Goal: Information Seeking & Learning: Learn about a topic

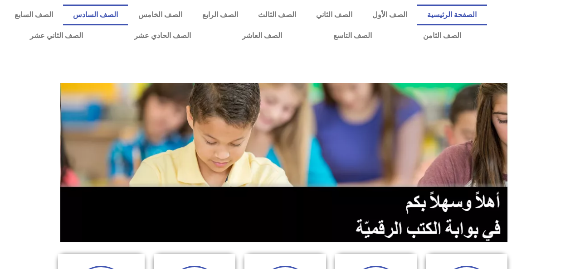
click at [128, 24] on link "الصف السادس" at bounding box center [95, 15] width 65 height 21
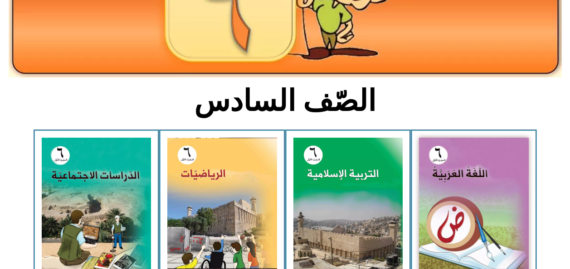
scroll to position [154, 0]
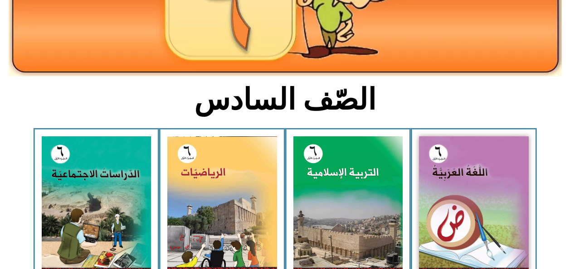
click at [364, 196] on img at bounding box center [348, 204] width 110 height 136
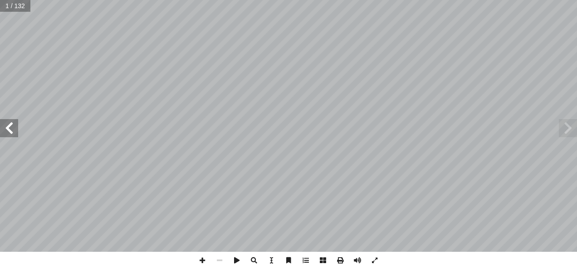
click at [9, 133] on span at bounding box center [9, 128] width 18 height 18
click at [9, 135] on span at bounding box center [9, 128] width 18 height 18
click at [13, 136] on span at bounding box center [9, 128] width 18 height 18
click at [12, 136] on span at bounding box center [9, 128] width 18 height 18
click at [13, 135] on span at bounding box center [9, 128] width 18 height 18
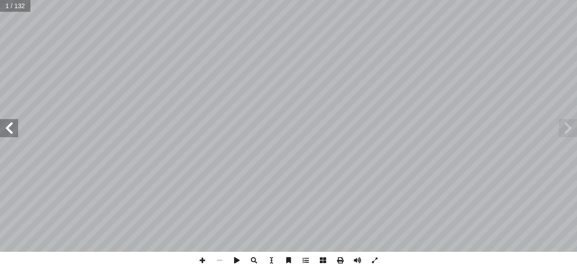
click at [12, 135] on span at bounding box center [9, 128] width 18 height 18
click at [12, 136] on span at bounding box center [9, 128] width 18 height 18
click at [9, 135] on span at bounding box center [9, 128] width 18 height 18
click at [10, 136] on span at bounding box center [9, 128] width 18 height 18
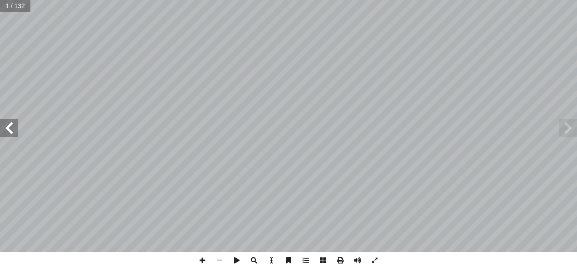
click at [9, 135] on span at bounding box center [9, 128] width 18 height 18
click at [8, 136] on span at bounding box center [9, 128] width 18 height 18
click at [7, 136] on span at bounding box center [9, 128] width 18 height 18
click at [5, 137] on span at bounding box center [9, 128] width 18 height 18
click at [6, 137] on span at bounding box center [9, 128] width 18 height 18
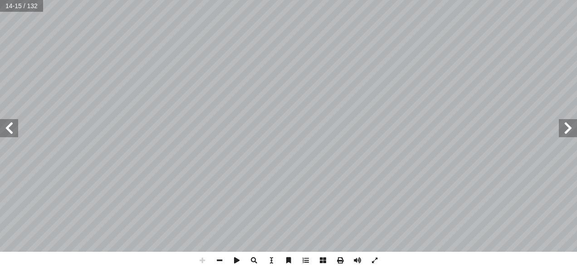
click at [11, 126] on span at bounding box center [9, 128] width 18 height 18
click at [8, 131] on span at bounding box center [9, 128] width 18 height 18
click at [5, 134] on span at bounding box center [9, 128] width 18 height 18
click at [6, 136] on span at bounding box center [9, 128] width 18 height 18
click at [7, 136] on span at bounding box center [9, 128] width 18 height 18
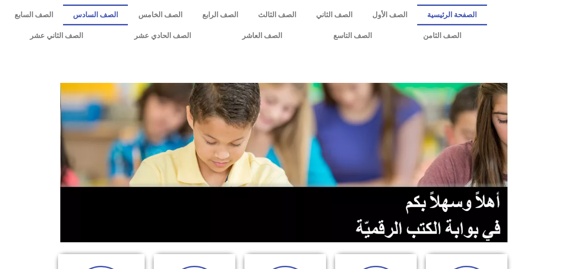
click at [128, 16] on link "الصف السادس" at bounding box center [95, 15] width 65 height 21
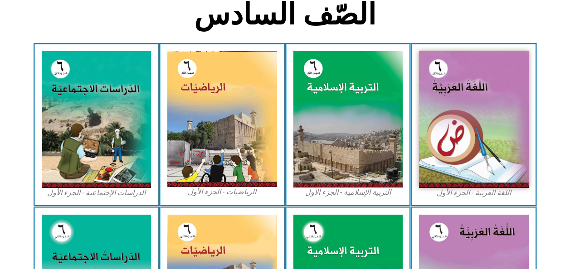
scroll to position [260, 0]
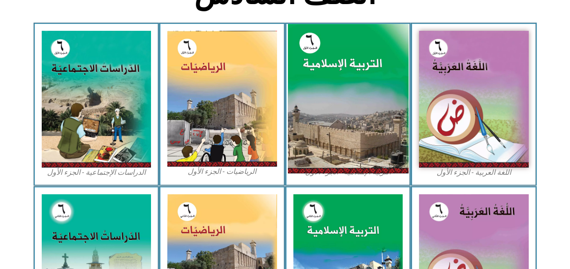
click at [385, 148] on img at bounding box center [347, 99] width 121 height 150
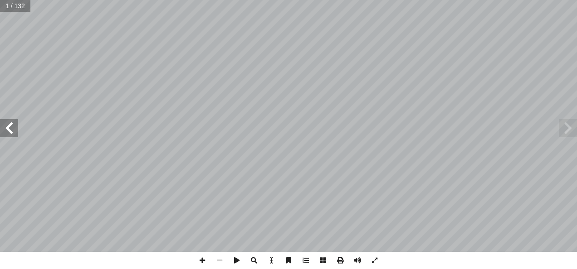
click at [6, 136] on span at bounding box center [9, 128] width 18 height 18
click at [10, 131] on span at bounding box center [9, 128] width 18 height 18
click at [12, 131] on span at bounding box center [9, 128] width 18 height 18
click at [13, 129] on span at bounding box center [9, 128] width 18 height 18
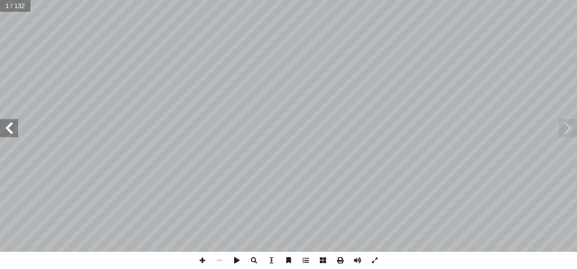
click at [11, 131] on span at bounding box center [9, 128] width 18 height 18
click at [10, 131] on span at bounding box center [9, 128] width 18 height 18
click at [9, 131] on span at bounding box center [9, 128] width 18 height 18
click at [8, 129] on span at bounding box center [9, 128] width 18 height 18
click at [8, 131] on span at bounding box center [9, 128] width 18 height 18
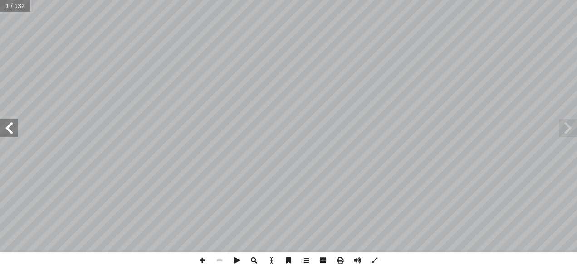
click at [8, 131] on span at bounding box center [9, 128] width 18 height 18
click at [5, 132] on span at bounding box center [9, 128] width 18 height 18
click at [6, 130] on span at bounding box center [9, 128] width 18 height 18
click at [6, 128] on span at bounding box center [9, 128] width 18 height 18
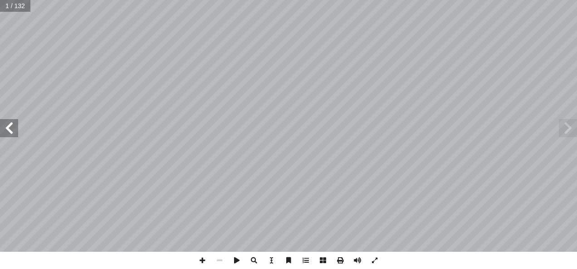
click at [7, 131] on span at bounding box center [9, 128] width 18 height 18
click at [7, 127] on span at bounding box center [9, 128] width 18 height 18
click at [6, 126] on span at bounding box center [9, 128] width 18 height 18
click at [4, 126] on span at bounding box center [9, 128] width 18 height 18
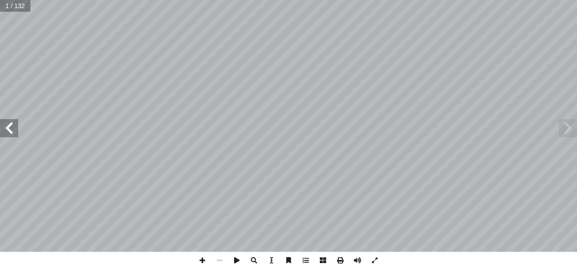
click at [2, 128] on span at bounding box center [9, 128] width 18 height 18
click at [4, 127] on span at bounding box center [9, 128] width 18 height 18
click at [1, 129] on span at bounding box center [9, 128] width 18 height 18
click at [0, 130] on span at bounding box center [9, 128] width 18 height 18
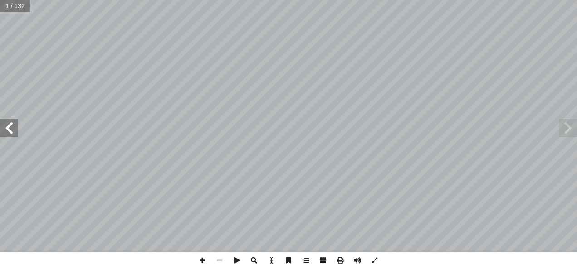
click at [7, 128] on span at bounding box center [9, 128] width 18 height 18
click at [11, 128] on span at bounding box center [9, 128] width 18 height 18
click at [10, 128] on span at bounding box center [9, 128] width 18 height 18
click at [7, 127] on span at bounding box center [9, 128] width 18 height 18
click at [8, 129] on span at bounding box center [9, 128] width 18 height 18
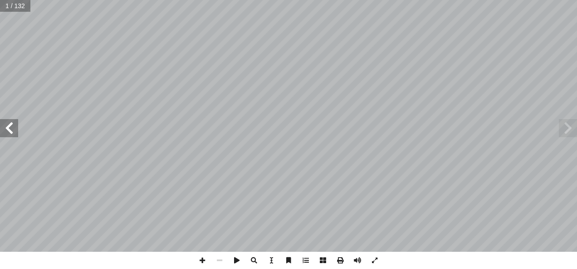
click at [10, 130] on span at bounding box center [9, 128] width 18 height 18
click at [10, 128] on span at bounding box center [9, 128] width 18 height 18
click at [11, 128] on span at bounding box center [9, 128] width 18 height 18
click at [10, 130] on span at bounding box center [9, 128] width 18 height 18
click at [10, 131] on span at bounding box center [9, 128] width 18 height 18
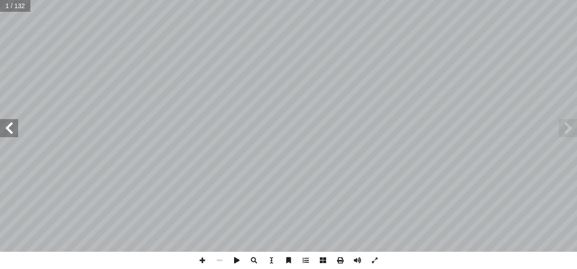
click at [10, 131] on span at bounding box center [9, 128] width 18 height 18
click at [8, 129] on span at bounding box center [9, 128] width 18 height 18
click at [10, 131] on span at bounding box center [9, 128] width 18 height 18
click at [11, 135] on span at bounding box center [9, 128] width 18 height 18
click at [9, 131] on span at bounding box center [9, 128] width 18 height 18
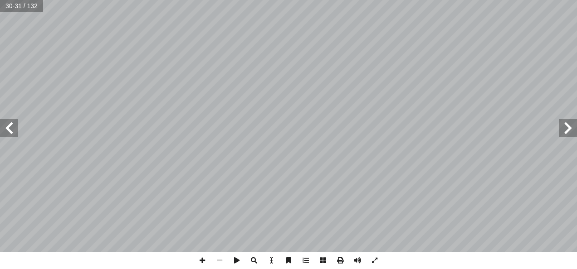
click at [8, 128] on span at bounding box center [9, 128] width 18 height 18
click at [11, 126] on span at bounding box center [9, 128] width 18 height 18
click at [12, 128] on span at bounding box center [9, 128] width 18 height 18
click at [10, 131] on span at bounding box center [9, 128] width 18 height 18
click at [8, 129] on span at bounding box center [9, 128] width 18 height 18
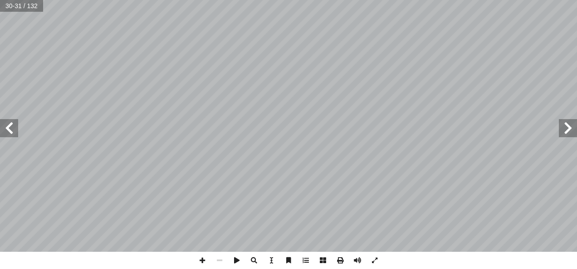
click at [6, 128] on span at bounding box center [9, 128] width 18 height 18
click at [8, 128] on span at bounding box center [9, 128] width 18 height 18
click at [5, 129] on span at bounding box center [9, 128] width 18 height 18
click at [7, 128] on span at bounding box center [9, 128] width 18 height 18
click at [5, 128] on span at bounding box center [9, 128] width 18 height 18
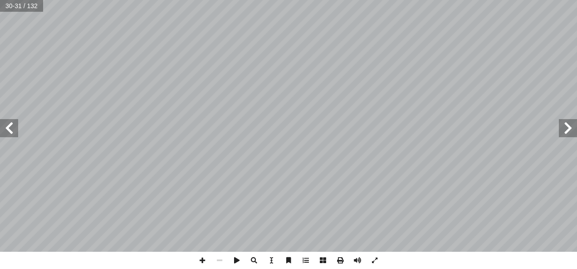
click at [7, 128] on span at bounding box center [9, 128] width 18 height 18
click at [8, 127] on span at bounding box center [9, 128] width 18 height 18
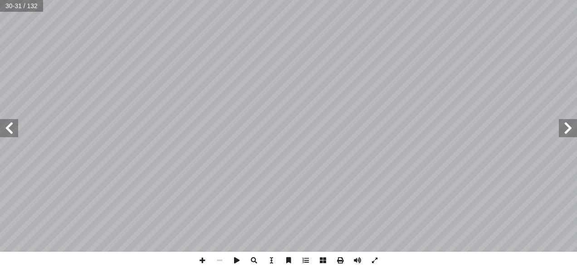
click at [8, 127] on span at bounding box center [9, 128] width 18 height 18
click at [9, 126] on span at bounding box center [9, 128] width 18 height 18
click at [7, 127] on span at bounding box center [9, 128] width 18 height 18
click at [9, 127] on span at bounding box center [9, 128] width 18 height 18
click at [9, 128] on span at bounding box center [9, 128] width 18 height 18
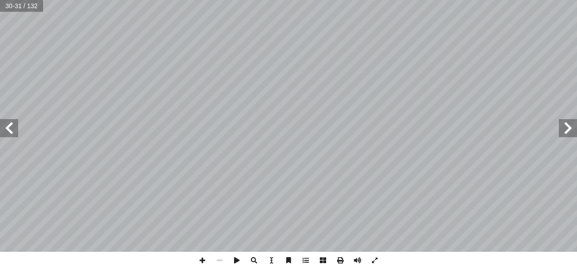
click at [11, 130] on span at bounding box center [9, 128] width 18 height 18
click at [11, 128] on span at bounding box center [9, 128] width 18 height 18
click at [13, 128] on span at bounding box center [9, 128] width 18 height 18
click at [8, 128] on span at bounding box center [9, 128] width 18 height 18
click at [9, 130] on span at bounding box center [9, 128] width 18 height 18
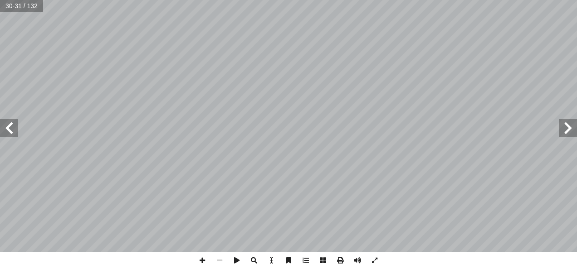
click at [8, 132] on span at bounding box center [9, 128] width 18 height 18
click at [576, 129] on span at bounding box center [567, 128] width 18 height 18
click at [572, 129] on span at bounding box center [567, 128] width 18 height 18
click at [573, 133] on span at bounding box center [567, 128] width 18 height 18
click at [573, 132] on span at bounding box center [567, 128] width 18 height 18
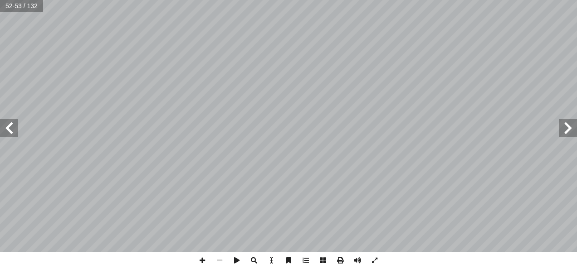
click at [572, 132] on span at bounding box center [567, 128] width 18 height 18
click at [573, 126] on span at bounding box center [567, 128] width 18 height 18
click at [12, 126] on span at bounding box center [9, 128] width 18 height 18
click at [11, 131] on span at bounding box center [9, 128] width 18 height 18
